Goal: Information Seeking & Learning: Learn about a topic

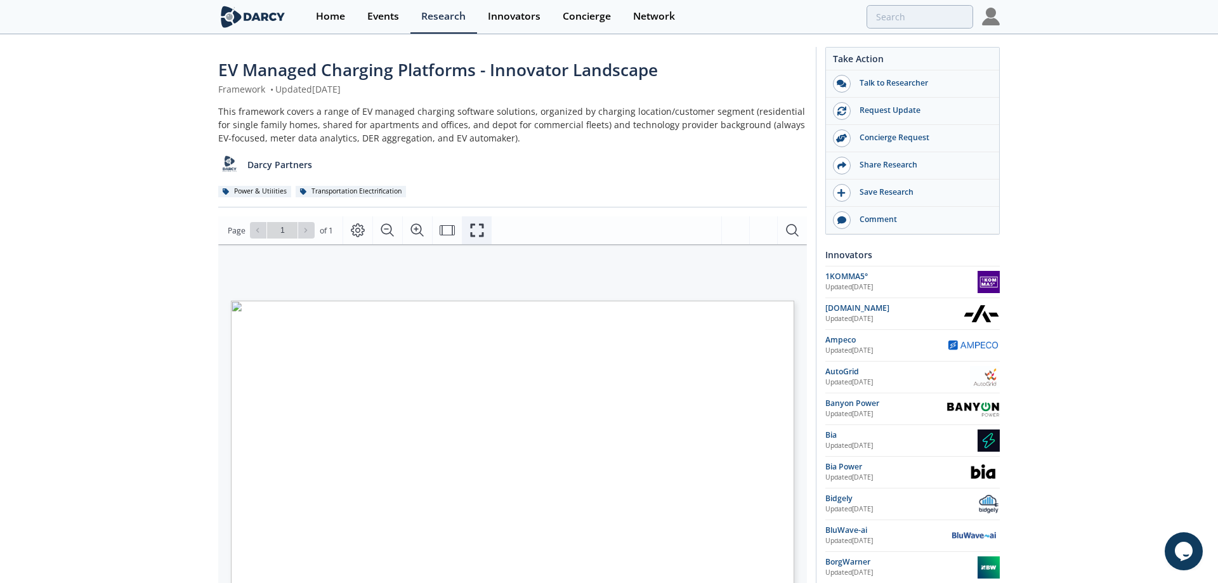
click at [474, 237] on icon "Fullscreen" at bounding box center [477, 230] width 15 height 15
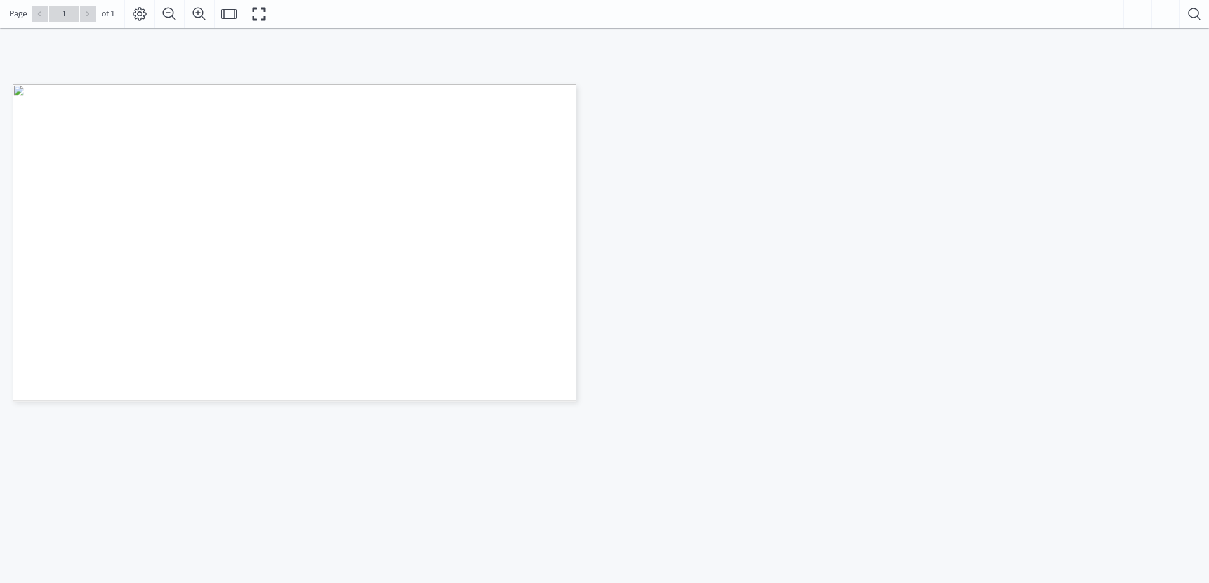
scroll to position [148, 0]
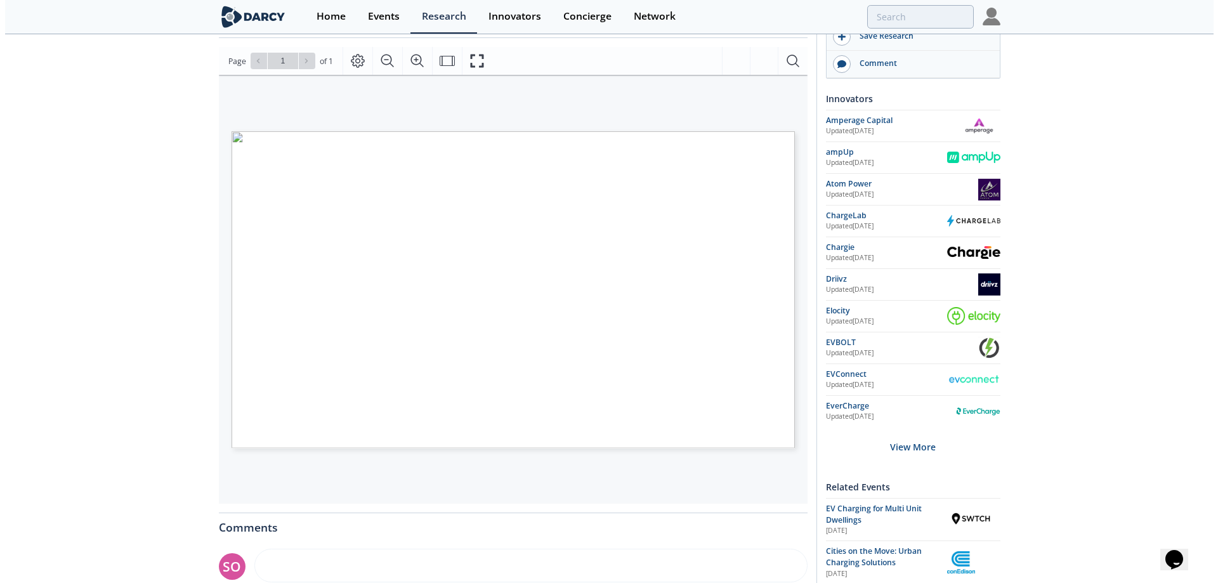
scroll to position [169, 0]
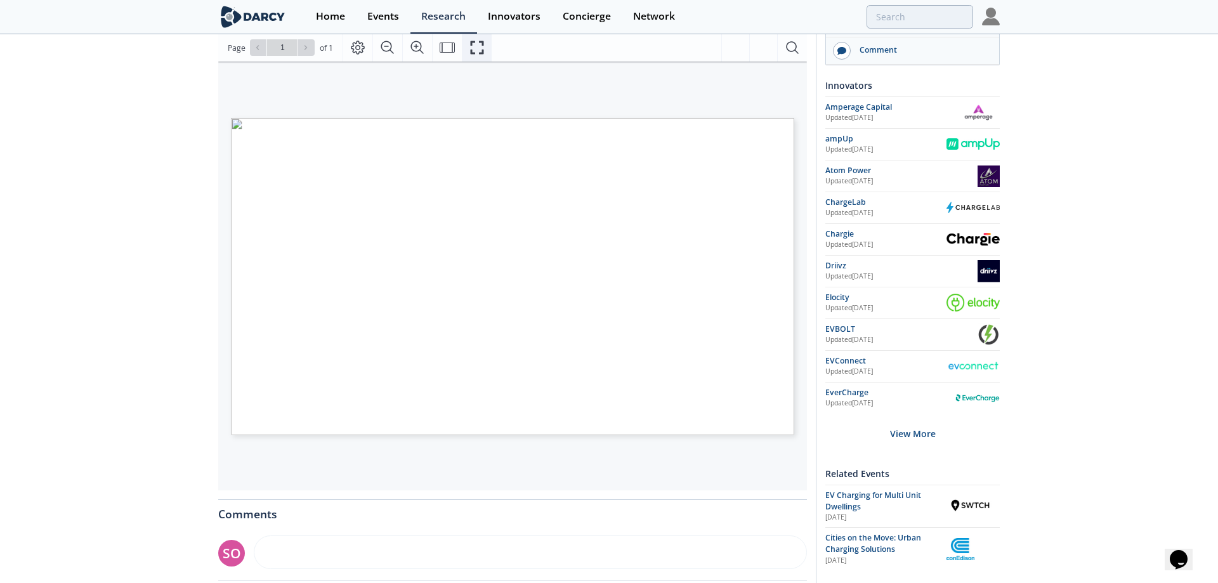
drag, startPoint x: 468, startPoint y: 48, endPoint x: 468, endPoint y: 125, distance: 77.4
click at [468, 48] on button "Fullscreen" at bounding box center [477, 48] width 30 height 28
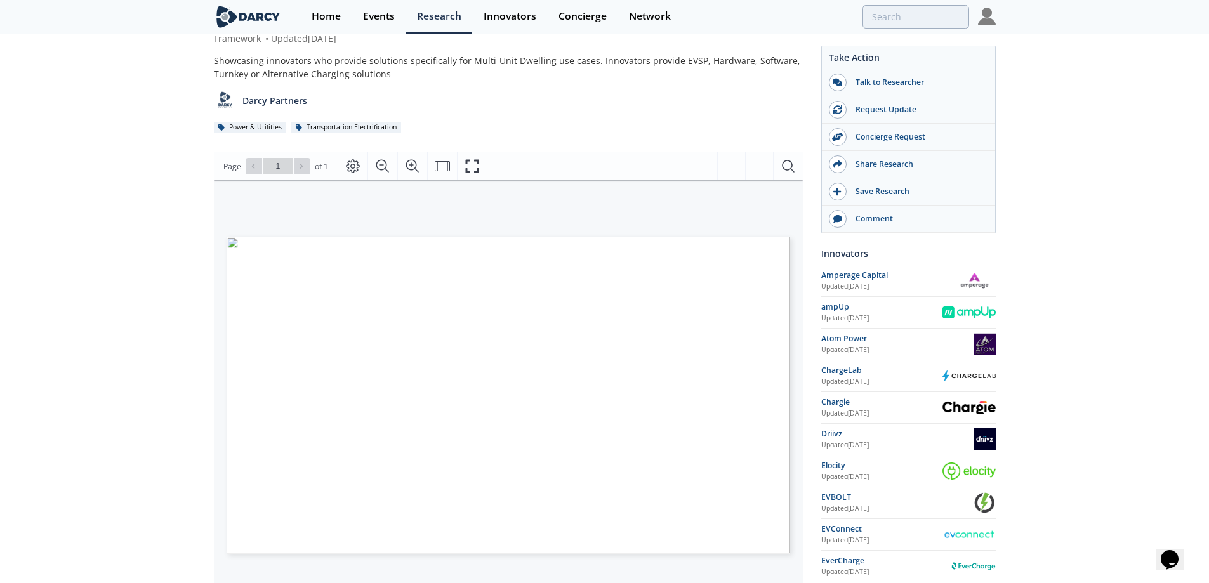
scroll to position [0, 0]
